Goal: Check status

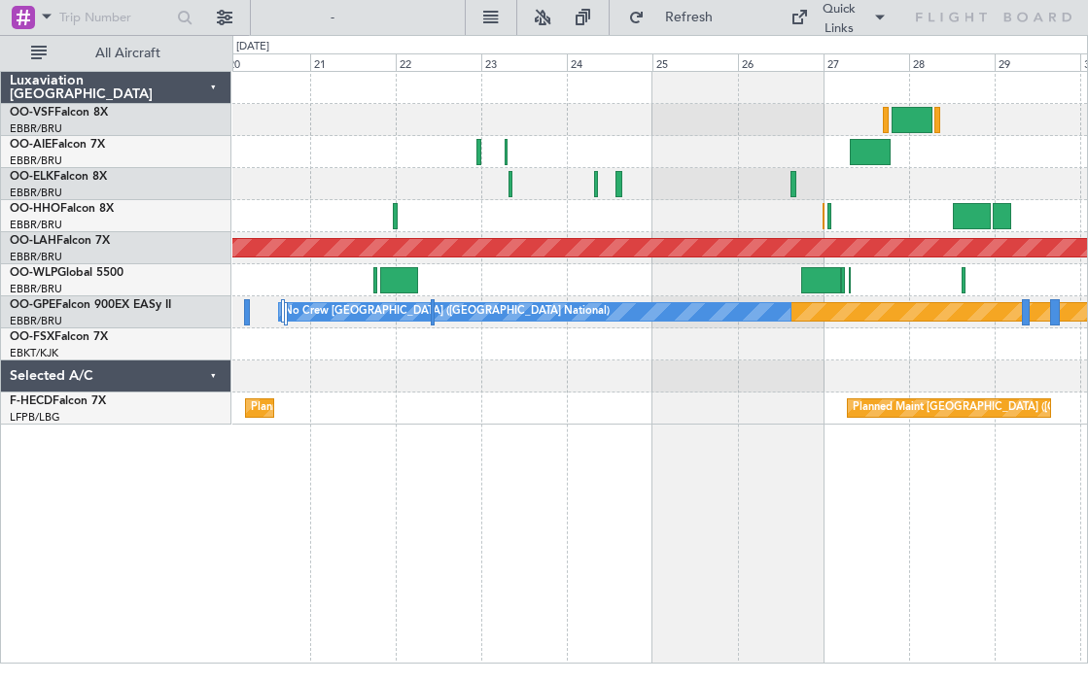
click at [398, 279] on div at bounding box center [399, 280] width 38 height 26
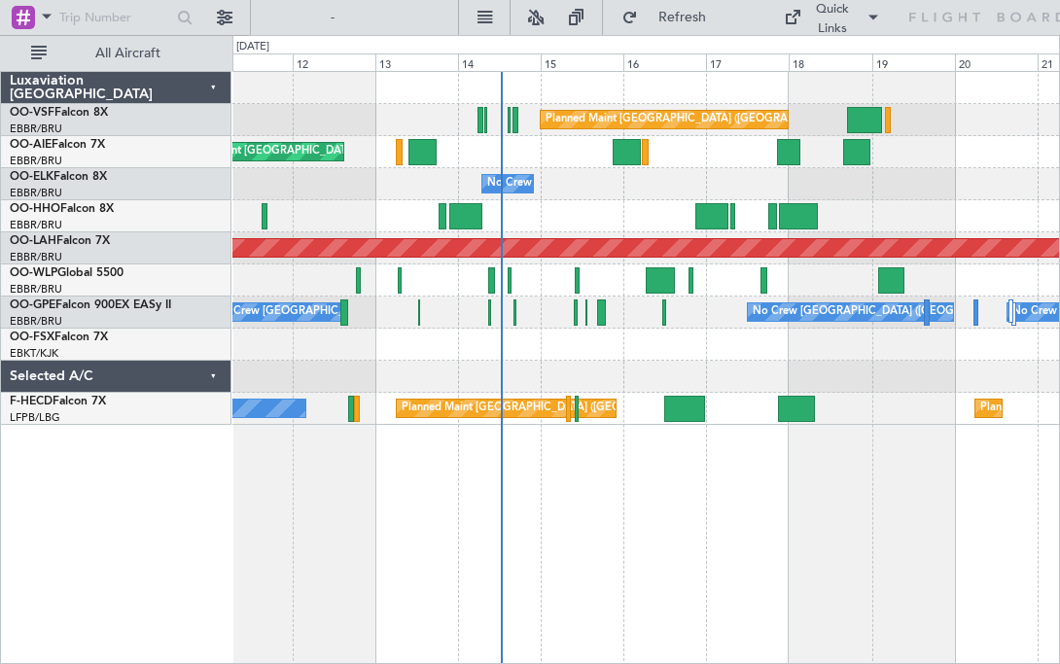
click at [666, 276] on div at bounding box center [659, 280] width 28 height 26
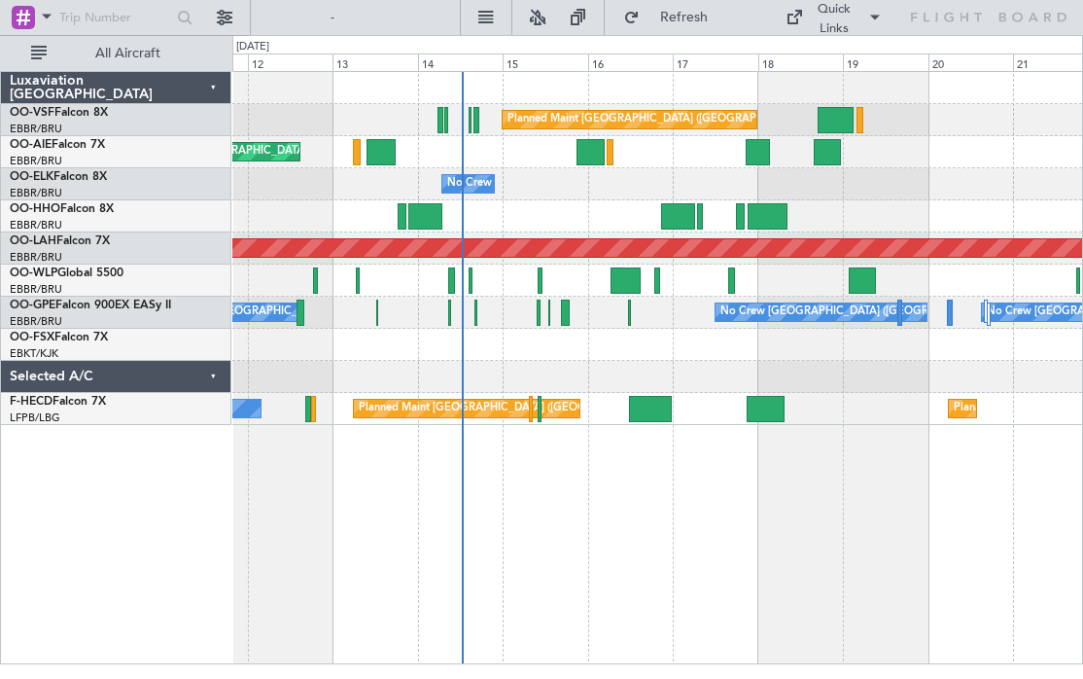
click at [633, 273] on div at bounding box center [624, 280] width 29 height 26
click at [449, 280] on div at bounding box center [451, 280] width 7 height 26
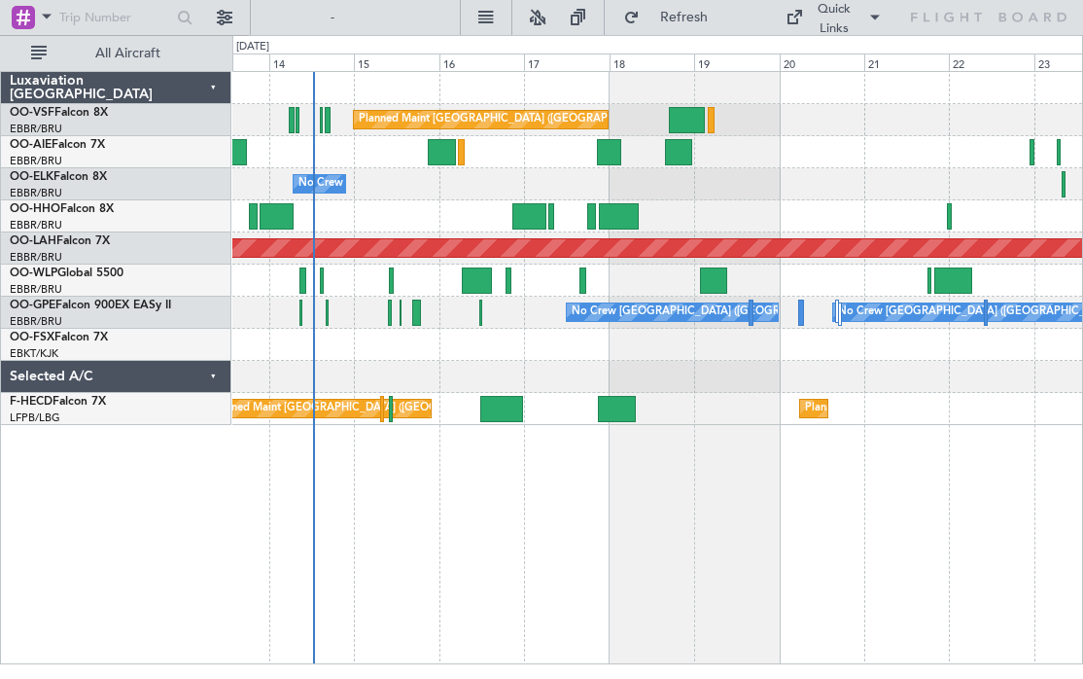
click at [617, 154] on div at bounding box center [609, 152] width 24 height 26
click at [681, 151] on div at bounding box center [678, 152] width 27 height 26
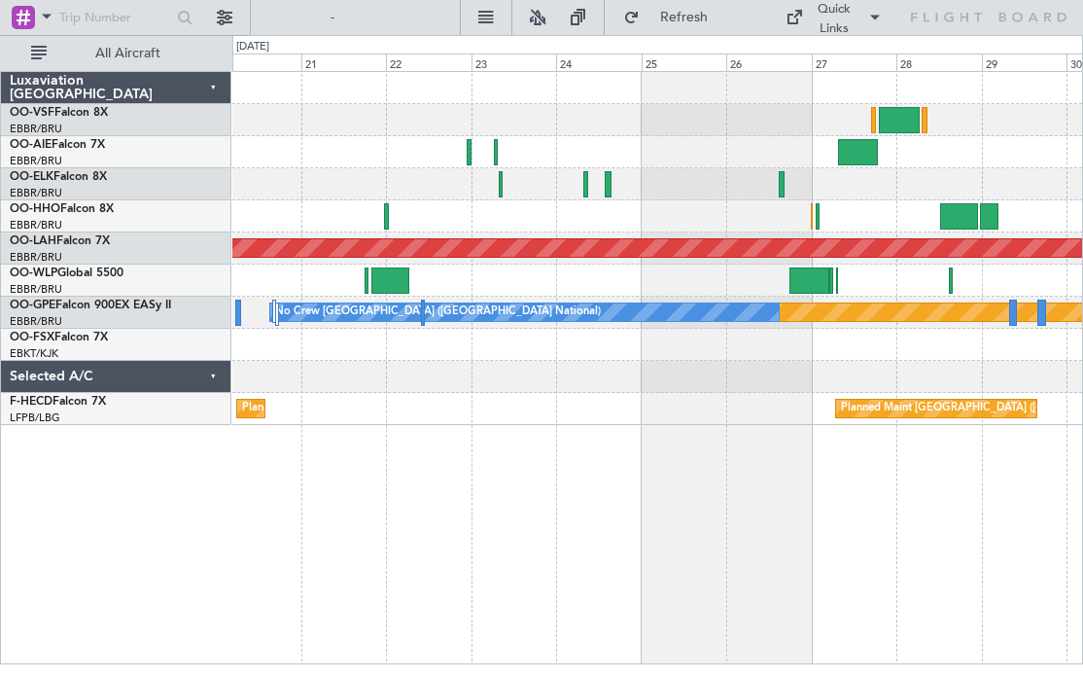
click at [861, 144] on div at bounding box center [858, 152] width 40 height 26
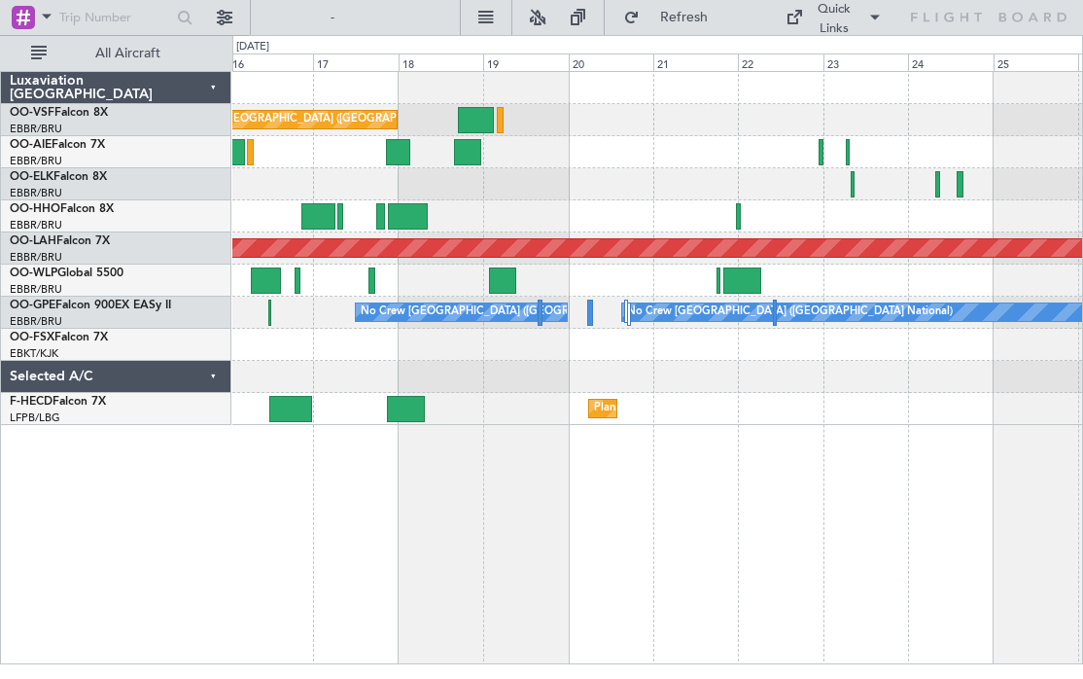
click at [471, 147] on div at bounding box center [467, 152] width 27 height 26
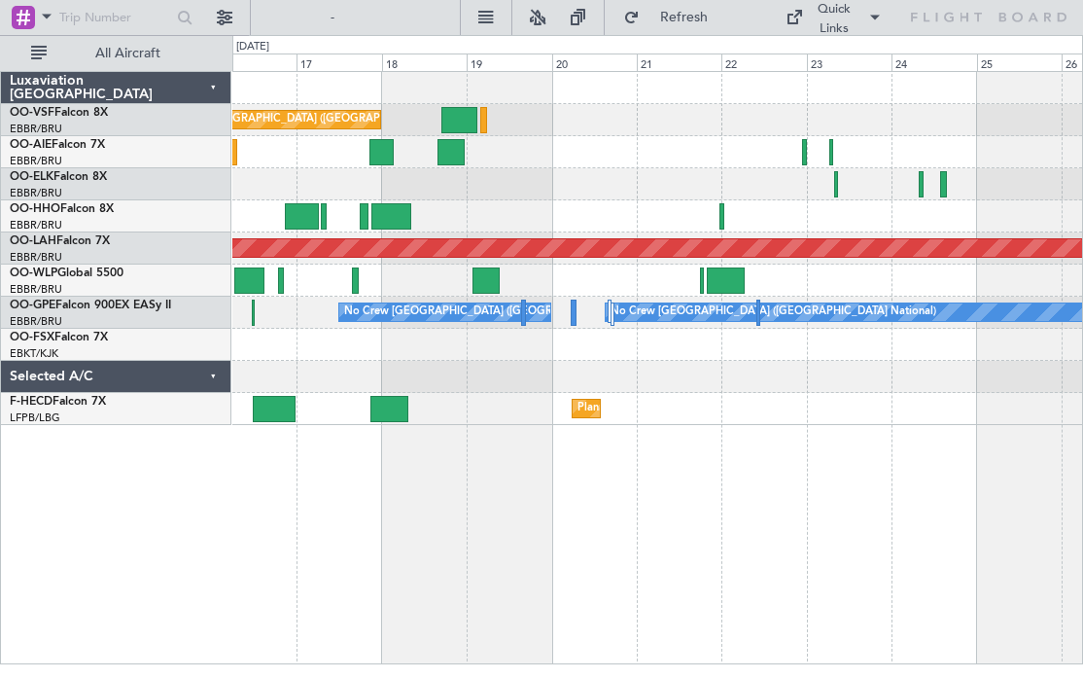
click at [398, 208] on div at bounding box center [391, 216] width 40 height 26
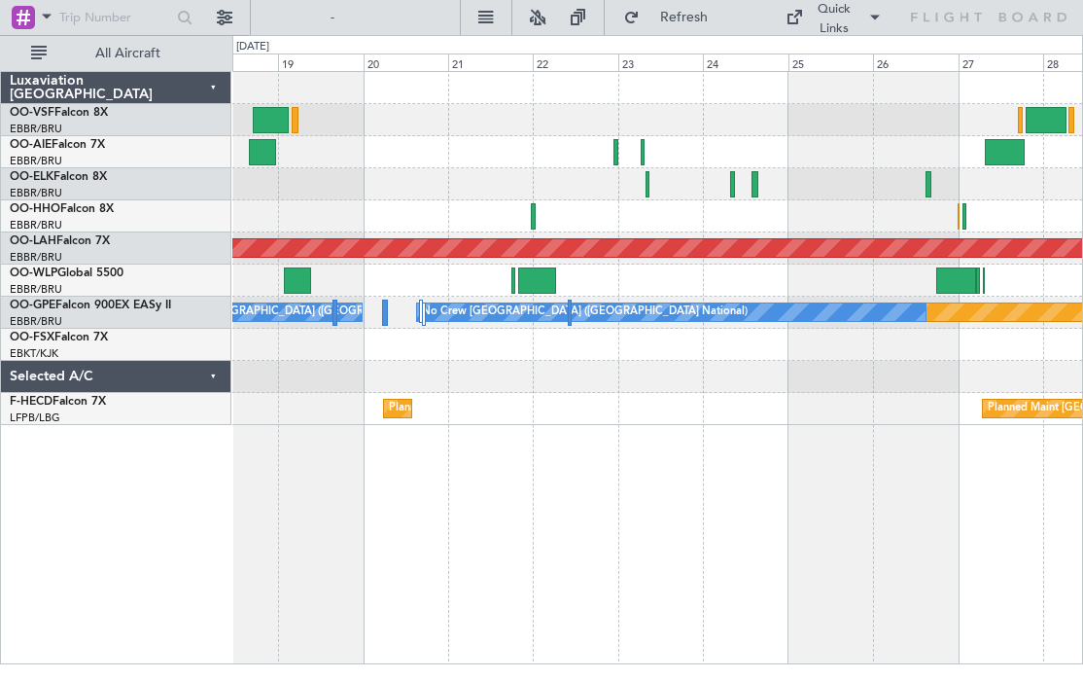
click at [610, 154] on div at bounding box center [657, 152] width 850 height 32
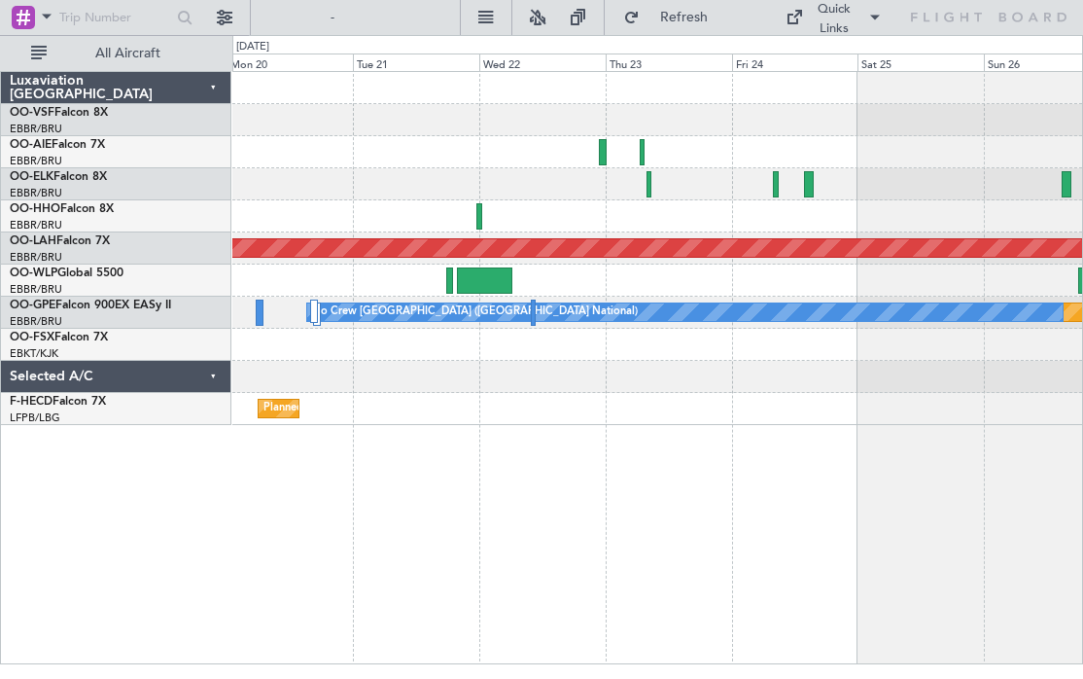
click at [604, 149] on div at bounding box center [602, 152] width 7 height 26
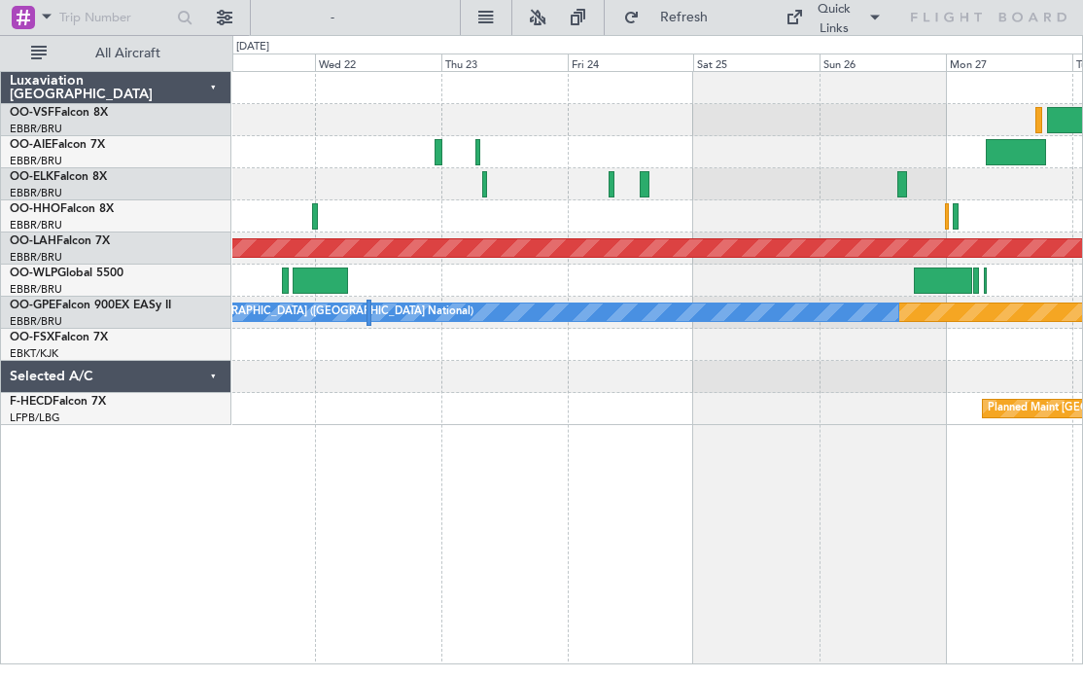
click at [952, 272] on div at bounding box center [943, 280] width 58 height 26
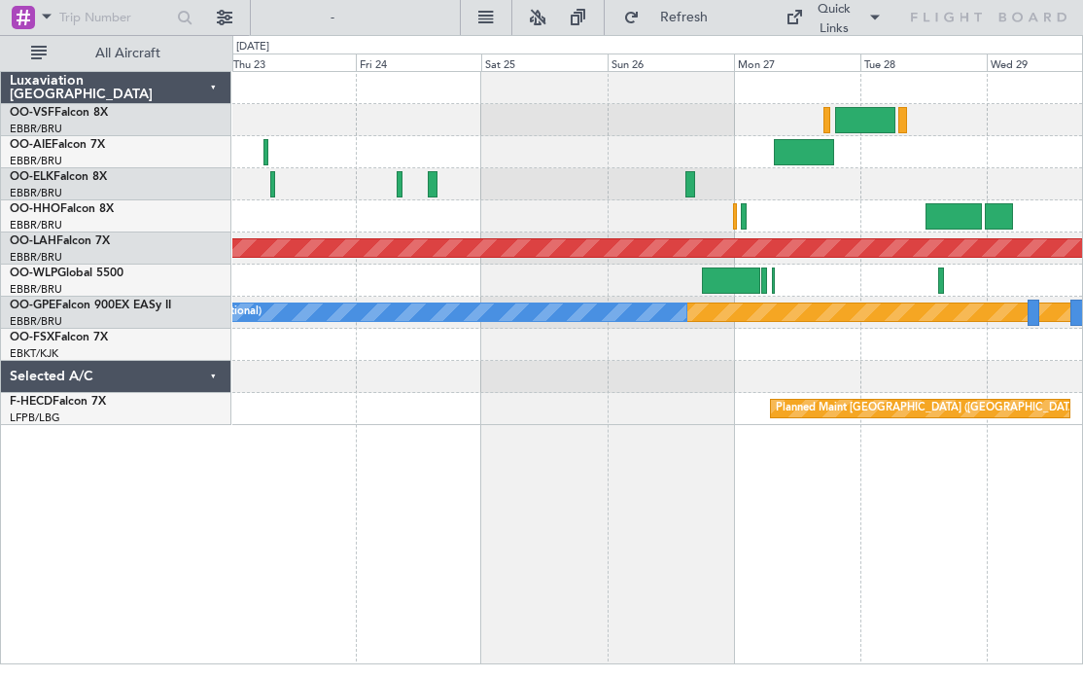
click at [955, 211] on div at bounding box center [953, 216] width 56 height 26
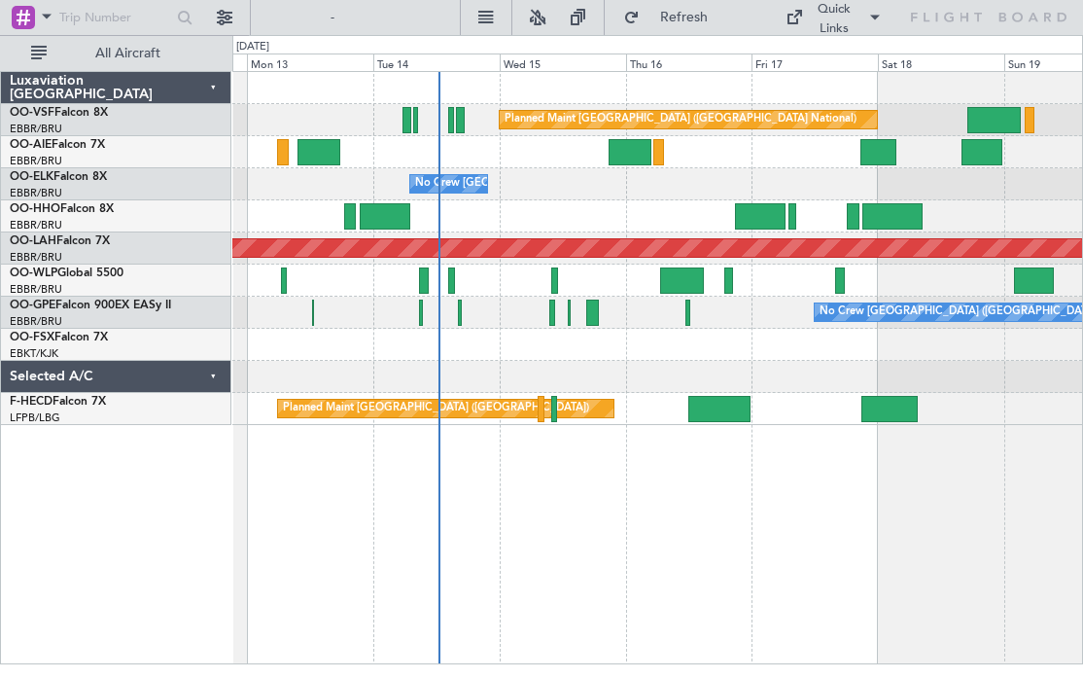
click at [769, 213] on div at bounding box center [760, 216] width 50 height 26
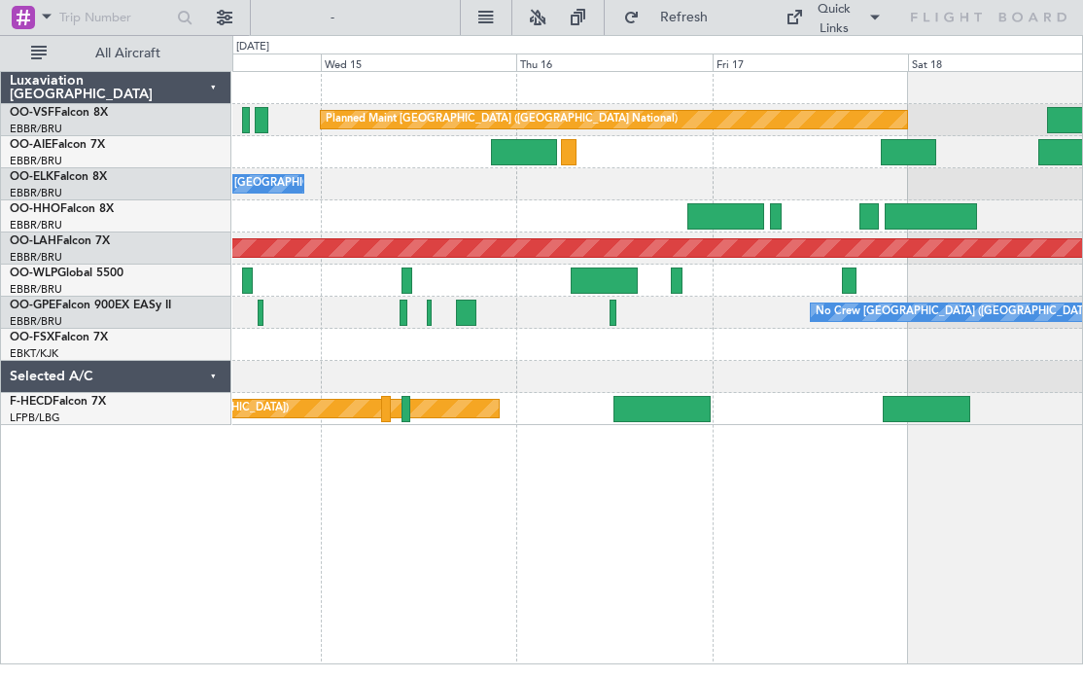
click at [779, 215] on div at bounding box center [776, 216] width 12 height 26
click at [864, 212] on div at bounding box center [868, 216] width 19 height 26
